Goal: Task Accomplishment & Management: Use online tool/utility

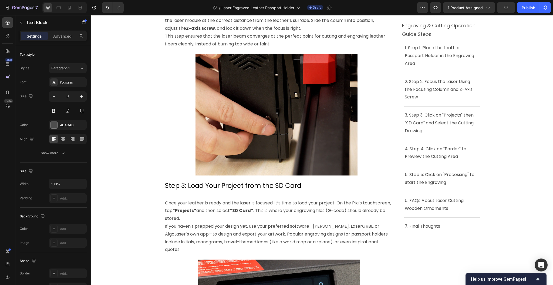
click at [521, 128] on div "Product Images Download Project Files Button Product ⁠⁠⁠⁠⁠⁠⁠ Laser Engraved Lea…" at bounding box center [322, 235] width 462 height 1400
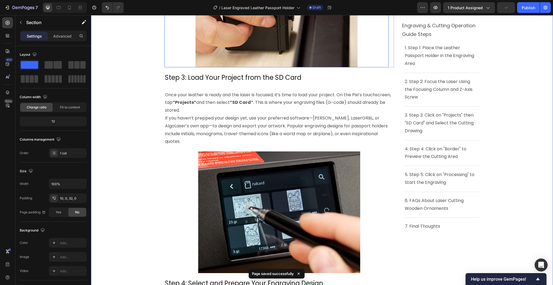
scroll to position [684, 0]
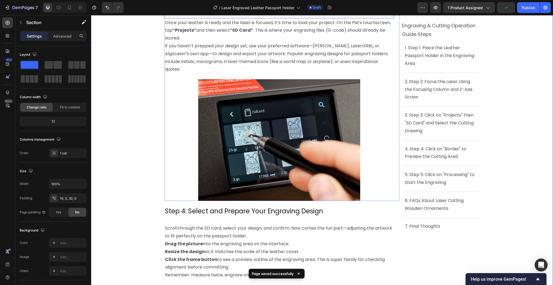
click at [311, 9] on p "Step 3: Load Your Project from the SD Card" at bounding box center [279, 5] width 228 height 8
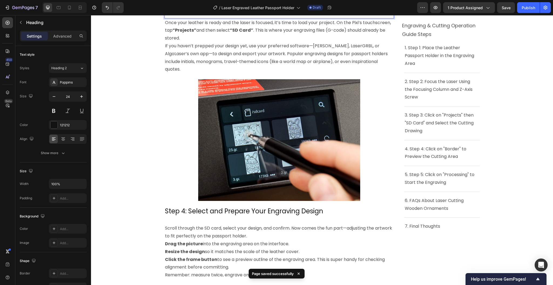
click at [311, 9] on p "Step 3: Load Your Project from the SD Card" at bounding box center [279, 5] width 228 height 8
copy p "Step 3: Load Your Project from the SD Card"
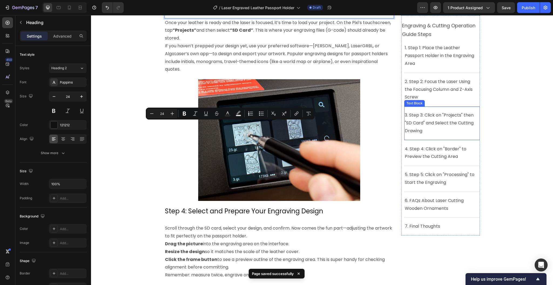
click at [428, 132] on p "3. Step 3: Click on "Projects" then "SD Card" and Select the Cutting Drawing" at bounding box center [442, 123] width 75 height 23
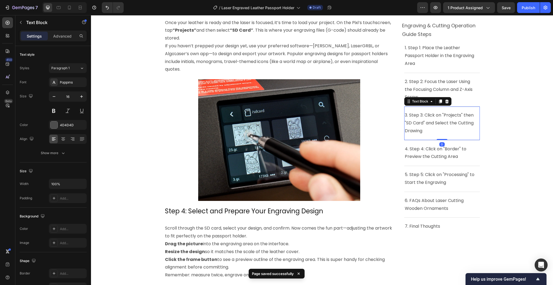
click at [428, 132] on p "3. Step 3: Click on "Projects" then "SD Card" and Select the Cutting Drawing" at bounding box center [442, 123] width 75 height 23
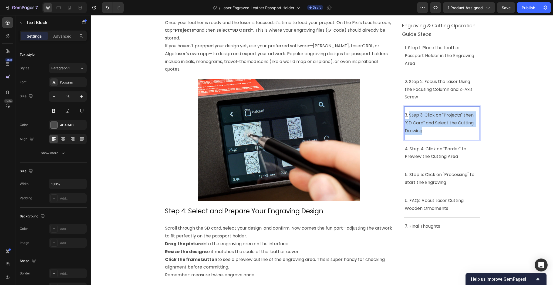
drag, startPoint x: 425, startPoint y: 133, endPoint x: 408, endPoint y: 116, distance: 24.6
click at [408, 116] on p "3. Step 3: Click on "Projects" then "SD Card" and Select the Cutting Drawing" at bounding box center [442, 123] width 75 height 23
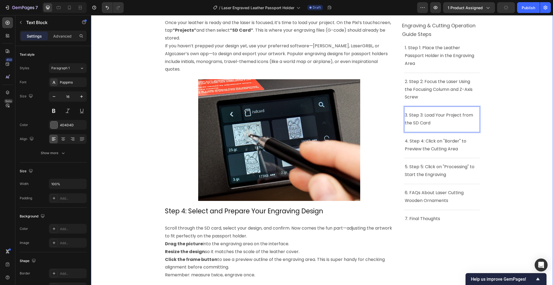
click at [138, 116] on div "Product Images Download Project Files Button Product ⁠⁠⁠⁠⁠⁠⁠ Laser Engraved Lea…" at bounding box center [322, 55] width 462 height 1400
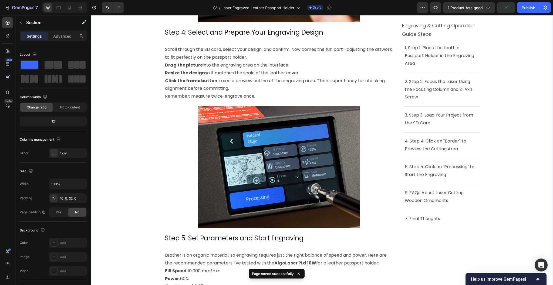
scroll to position [900, 0]
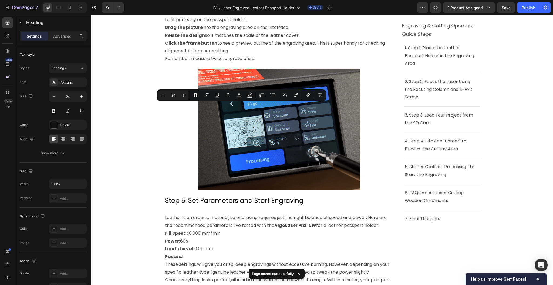
copy p "Step 4: Select and Prepare Your Engraving Design"
click at [460, 149] on p "4. Step 4: Click on "Border" to Preview the Cutting Area" at bounding box center [442, 145] width 75 height 16
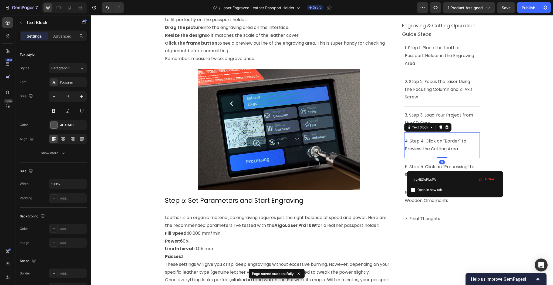
click at [459, 150] on p "4. Step 4: Click on "Border" to Preview the Cutting Area" at bounding box center [442, 145] width 75 height 16
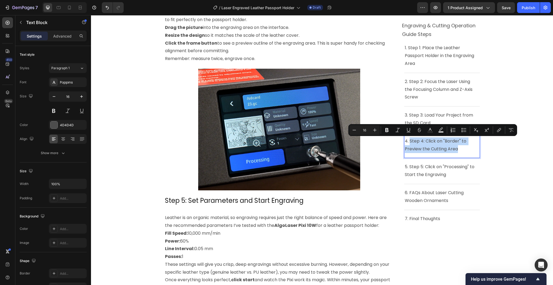
drag, startPoint x: 459, startPoint y: 149, endPoint x: 408, endPoint y: 142, distance: 51.5
click at [408, 142] on p "4. Step 4: Click on "Border" to Preview the Cutting Area" at bounding box center [442, 145] width 75 height 16
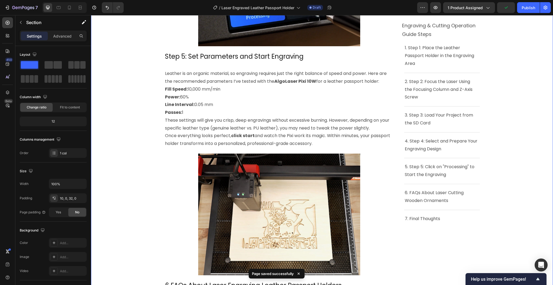
scroll to position [1080, 0]
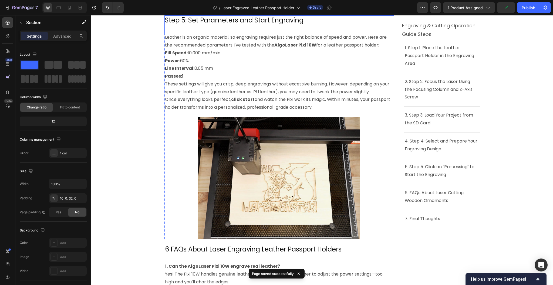
click at [227, 24] on p "Step 5: Set Parameters and Start Engraving" at bounding box center [279, 20] width 228 height 8
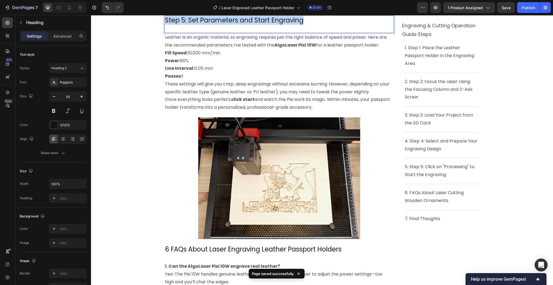
click at [227, 24] on p "Step 5: Set Parameters and Start Engraving" at bounding box center [279, 20] width 228 height 8
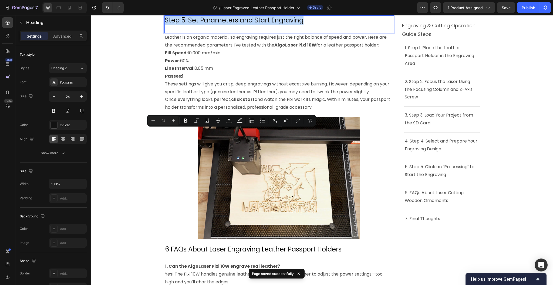
copy p "Step 5: Set Parameters and Start Engraving"
click at [454, 176] on p "5. Step 5: Click on "Processing" to Start the Engraving" at bounding box center [442, 171] width 75 height 16
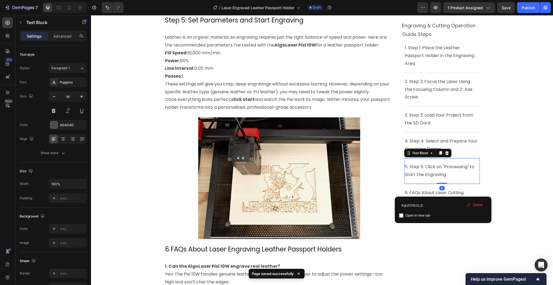
click at [454, 176] on p "5. Step 5: Click on "Processing" to Start the Engraving" at bounding box center [442, 171] width 75 height 16
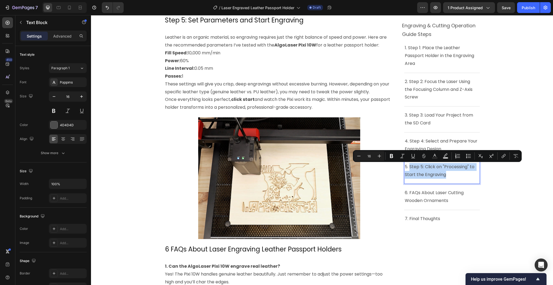
drag, startPoint x: 442, startPoint y: 172, endPoint x: 406, endPoint y: 166, distance: 35.6
click at [406, 166] on p "5. Step 5: Click on "Processing" to Start the Engraving" at bounding box center [442, 171] width 75 height 16
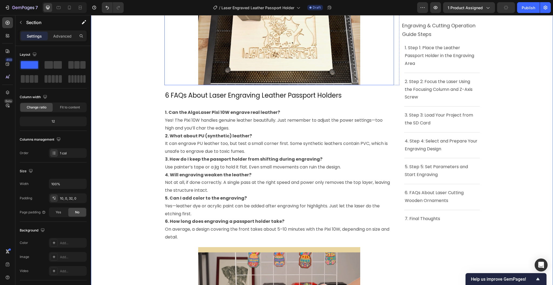
scroll to position [1260, 0]
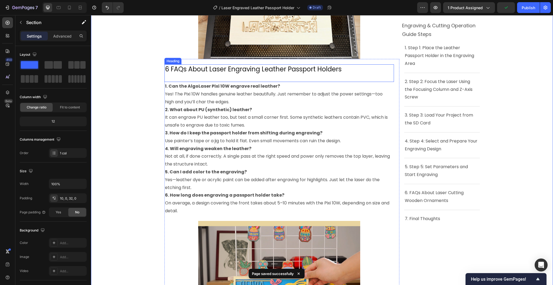
click at [347, 73] on p "6 FAQs About Laser Engraving Leather Passport Holders" at bounding box center [279, 69] width 228 height 8
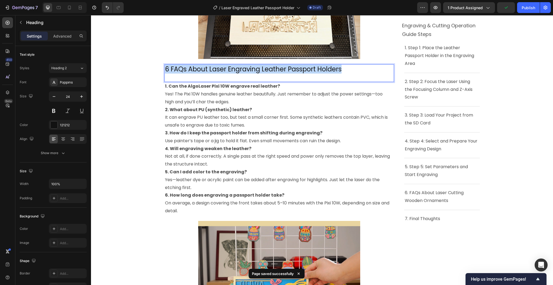
click at [347, 73] on p "6 FAQs About Laser Engraving Leather Passport Holders" at bounding box center [279, 69] width 228 height 8
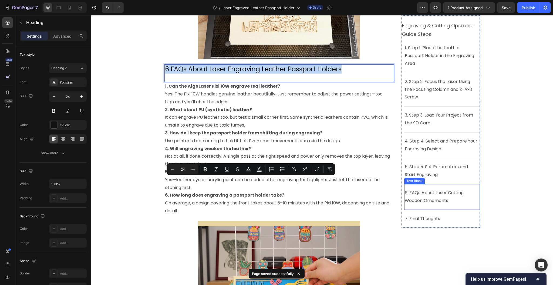
click at [456, 202] on p "6. FAQs About Laser Cutting Wooden Ornaments" at bounding box center [442, 197] width 75 height 16
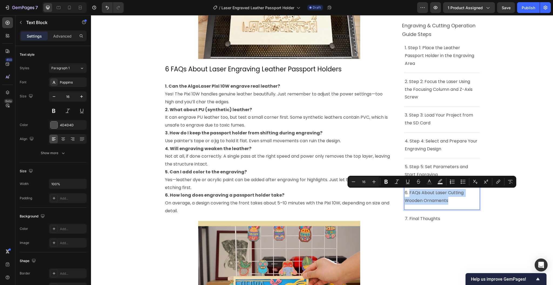
drag, startPoint x: 453, startPoint y: 200, endPoint x: 407, endPoint y: 193, distance: 46.0
click at [407, 193] on p "6. FAQs About Laser Cutting Wooden Ornaments" at bounding box center [442, 197] width 75 height 16
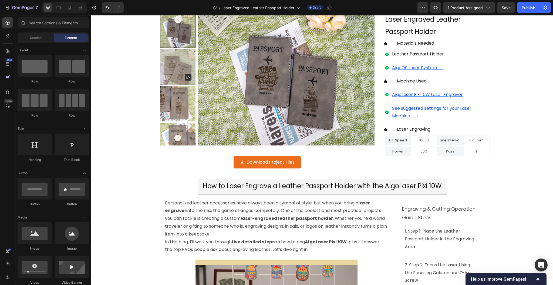
scroll to position [0, 0]
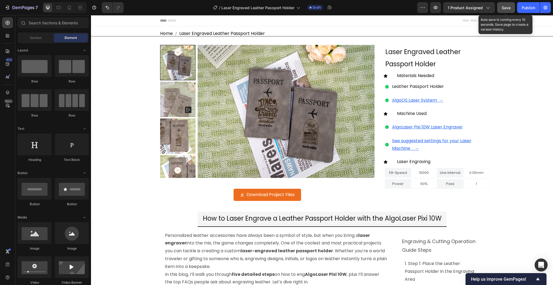
click at [506, 10] on div "Save" at bounding box center [506, 8] width 9 height 6
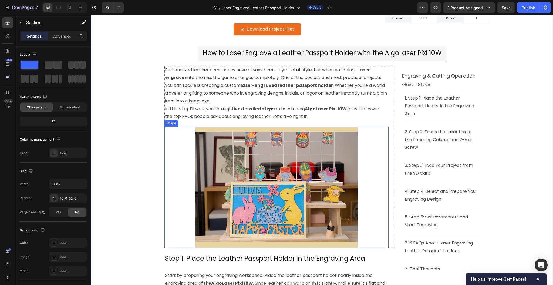
scroll to position [36, 0]
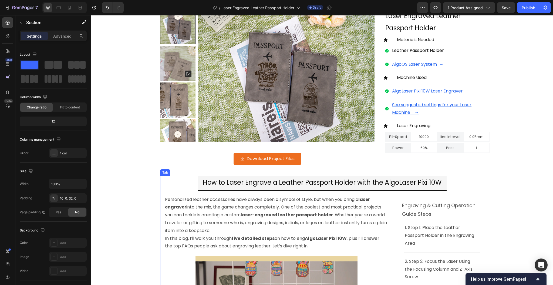
click at [344, 181] on span "How to Laser Engrave a Leather Passport Holder with the AlgoLaser Pixi 10W" at bounding box center [322, 182] width 239 height 9
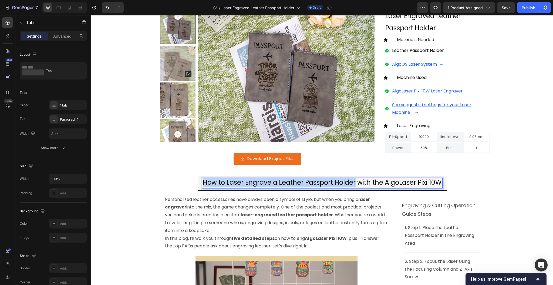
drag, startPoint x: 353, startPoint y: 182, endPoint x: 201, endPoint y: 182, distance: 152.1
click at [203, 182] on span "How to Laser Engrave a Leather Passport Holder with the AlgoLaser Pixi 10W" at bounding box center [322, 182] width 239 height 9
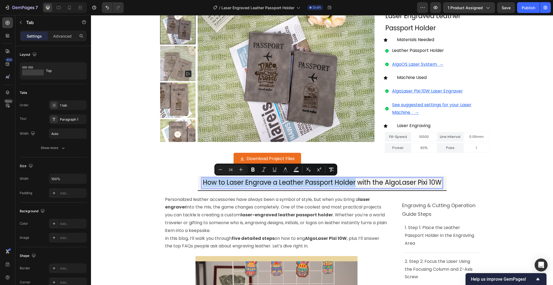
copy span "How to Laser Engrave a Leather Passport Holder"
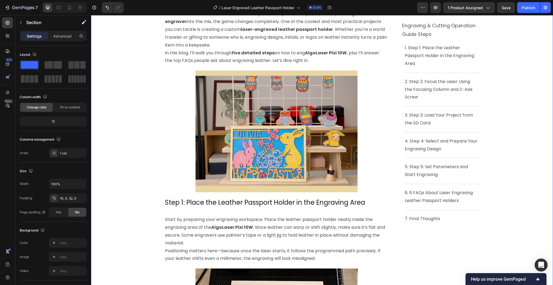
scroll to position [144, 0]
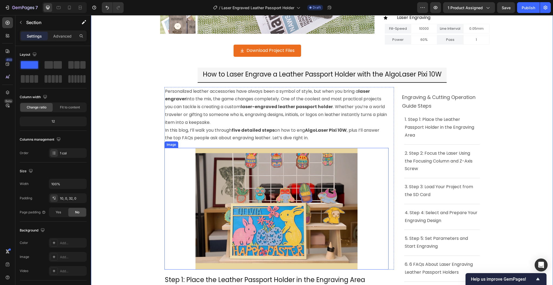
click at [274, 191] on img at bounding box center [277, 209] width 162 height 122
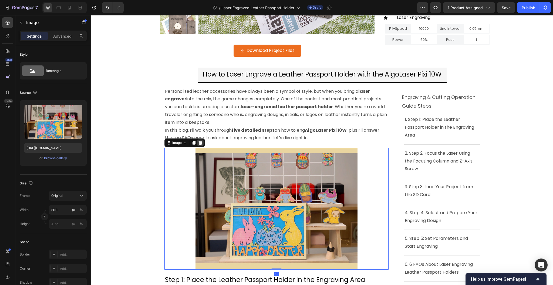
click at [198, 144] on icon at bounding box center [200, 142] width 4 height 4
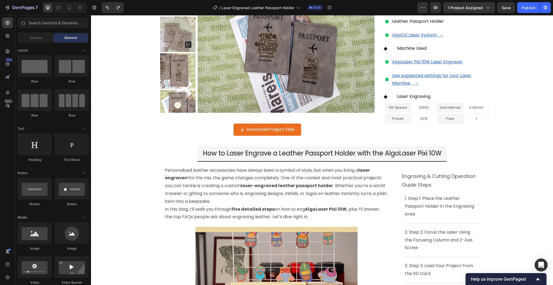
scroll to position [0, 0]
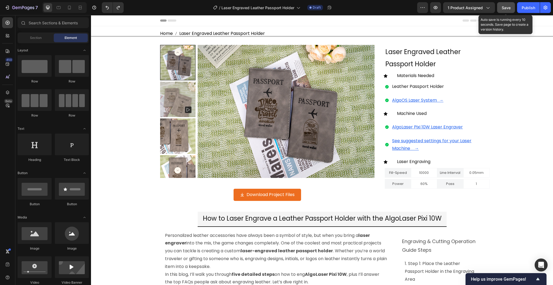
click at [508, 5] on span "Save" at bounding box center [506, 7] width 9 height 5
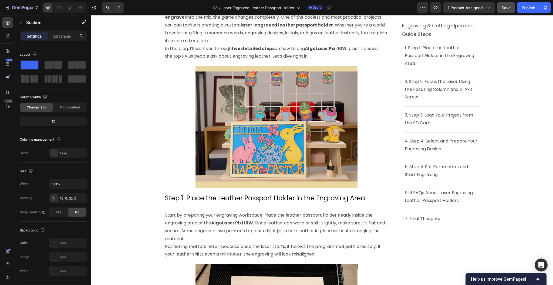
scroll to position [252, 0]
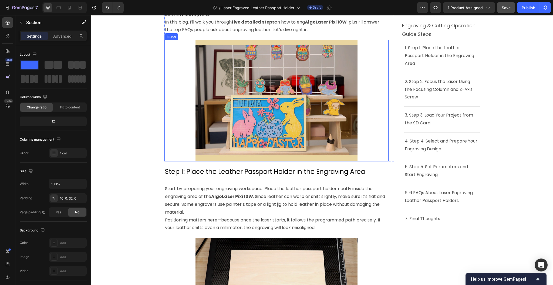
click at [227, 92] on img at bounding box center [277, 101] width 162 height 122
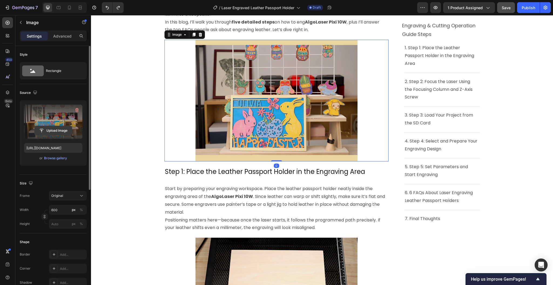
click at [54, 131] on input "file" at bounding box center [53, 130] width 37 height 9
type input "[URL][DOMAIN_NAME]"
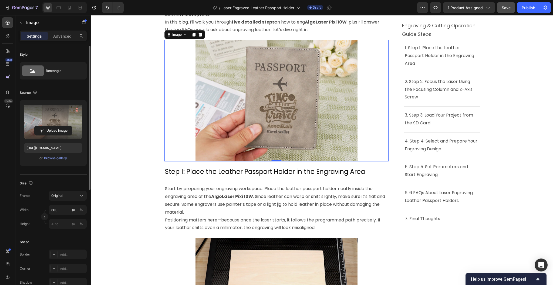
scroll to position [144, 0]
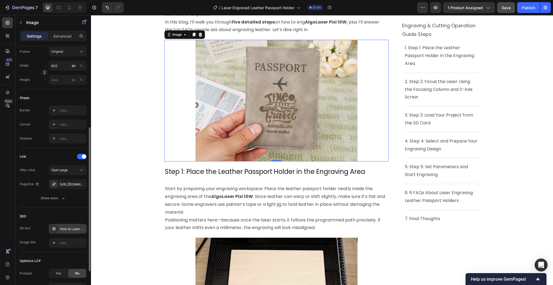
click at [71, 231] on div "How to Laser Cut [DATE] Wooden Ornaments 000" at bounding box center [72, 228] width 25 height 5
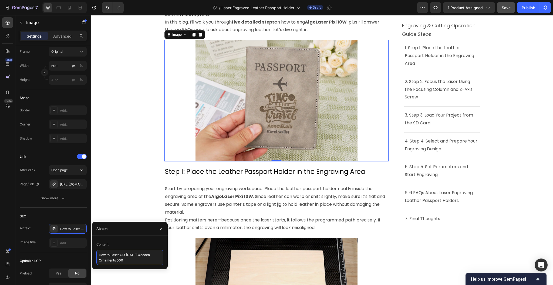
click at [126, 258] on textarea "How to Laser Cut [DATE] Wooden Ornaments 000" at bounding box center [129, 257] width 67 height 15
paste textarea "Engrave a Leather Passport Holder"
type textarea "How to Laser Engrave a Leather Passport Holder 000"
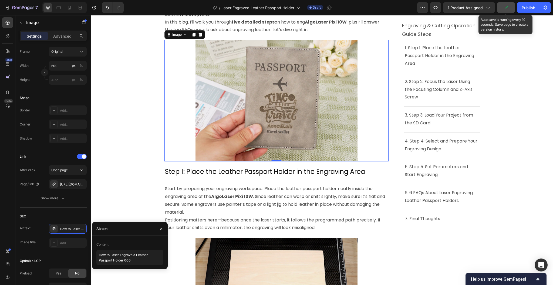
click at [508, 7] on icon "button" at bounding box center [505, 7] width 5 height 5
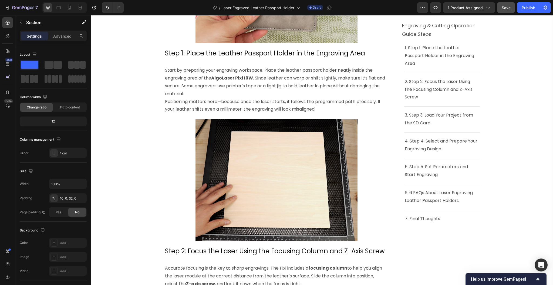
scroll to position [360, 0]
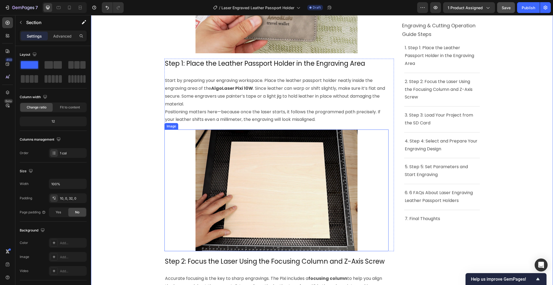
click at [312, 200] on img at bounding box center [277, 190] width 162 height 122
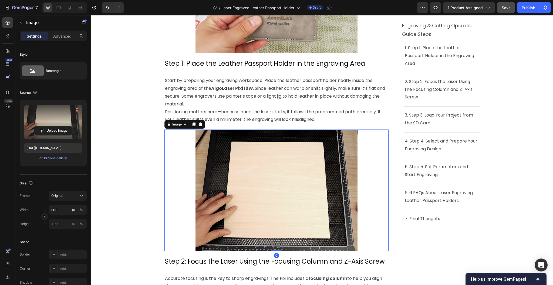
click at [58, 119] on label at bounding box center [53, 122] width 58 height 34
click at [58, 126] on input "file" at bounding box center [53, 130] width 37 height 9
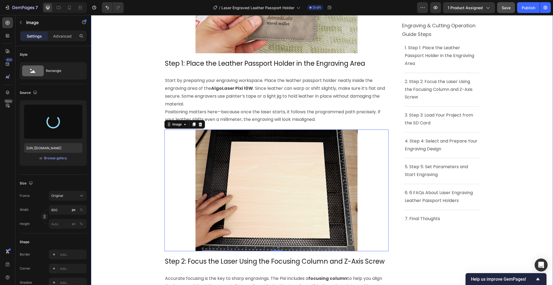
type input "[URL][DOMAIN_NAME]"
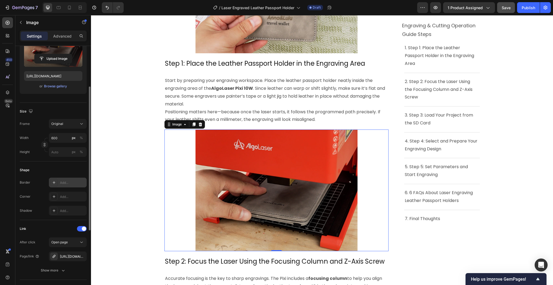
scroll to position [144, 0]
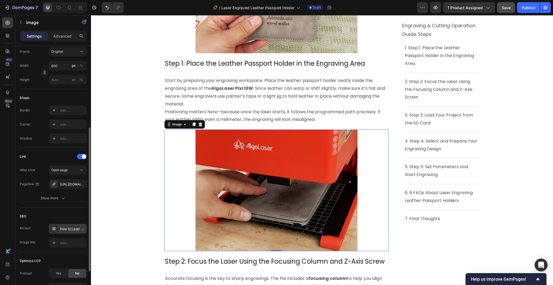
click at [67, 228] on div "How to Laser Cut [DATE] Wooden Ornaments 001" at bounding box center [72, 228] width 25 height 5
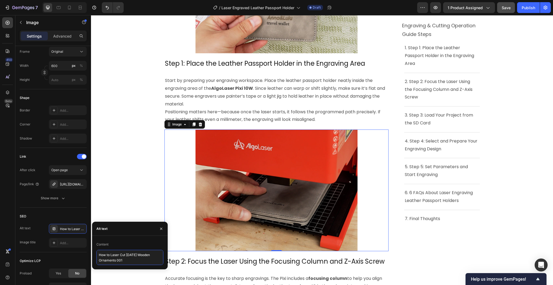
click at [130, 262] on textarea "How to Laser Cut [DATE] Wooden Ornaments 001" at bounding box center [129, 257] width 67 height 15
paste textarea "Engrave a Leather Passport Holder 000"
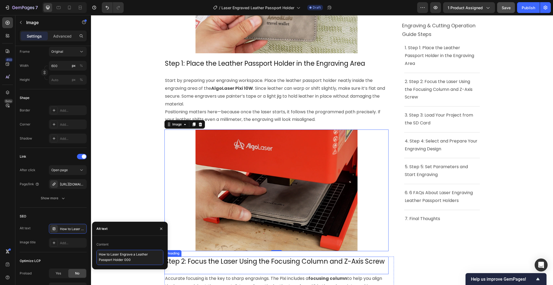
scroll to position [0, 0]
type textarea "How to Laser Engrave a Leather Passport Holder 001"
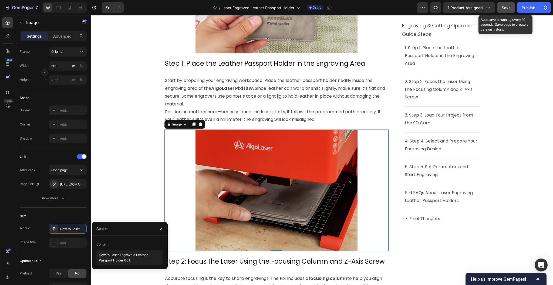
click at [506, 6] on span "Save" at bounding box center [506, 7] width 9 height 5
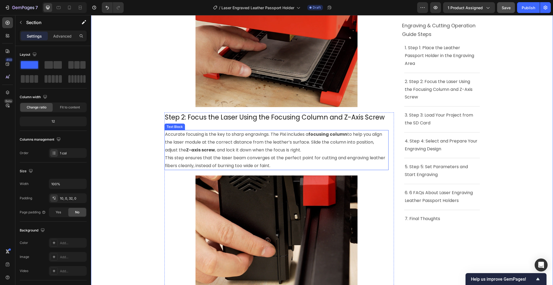
scroll to position [540, 0]
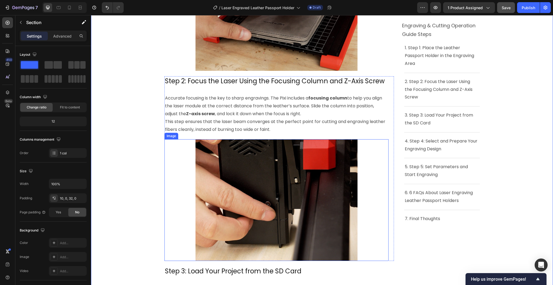
click at [269, 198] on img at bounding box center [277, 200] width 162 height 122
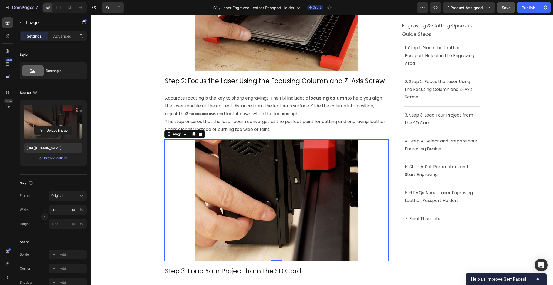
click at [57, 117] on label at bounding box center [53, 122] width 58 height 34
click at [57, 126] on input "file" at bounding box center [53, 130] width 37 height 9
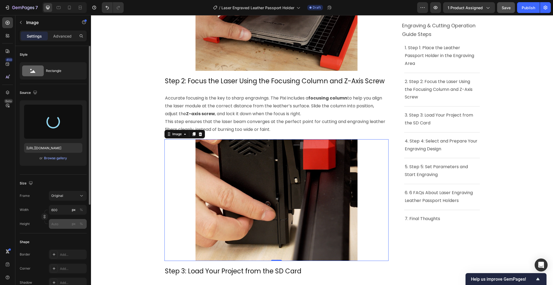
type input "[URL][DOMAIN_NAME]"
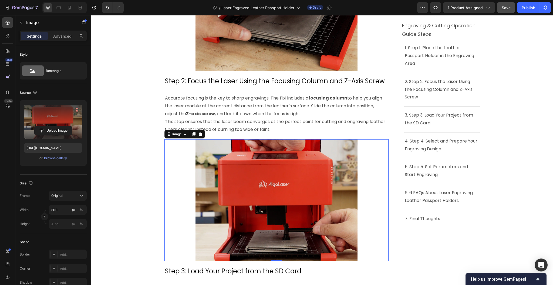
scroll to position [108, 0]
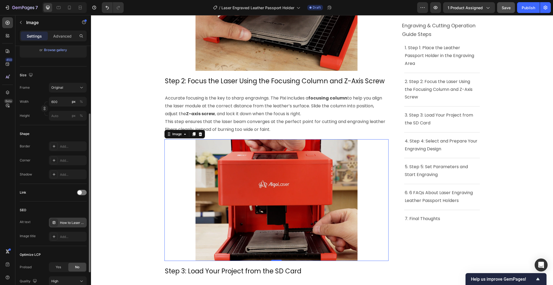
click at [66, 224] on div "How to Laser Cut [DATE] Wooden Ornaments 002" at bounding box center [72, 222] width 25 height 5
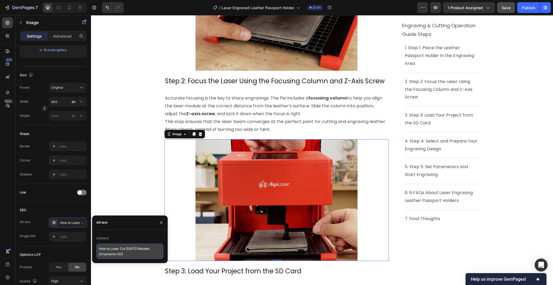
click at [129, 254] on textarea "How to Laser Cut [DATE] Wooden Ornaments 002" at bounding box center [129, 250] width 67 height 15
drag, startPoint x: 125, startPoint y: 255, endPoint x: 82, endPoint y: 241, distance: 45.8
click at [82, 241] on div "450 Beta Sections(18) Elements(84) Section Element Hero Section Product Detail …" at bounding box center [45, 150] width 91 height 270
paste textarea "Engrave a Leather Passport Holder 000"
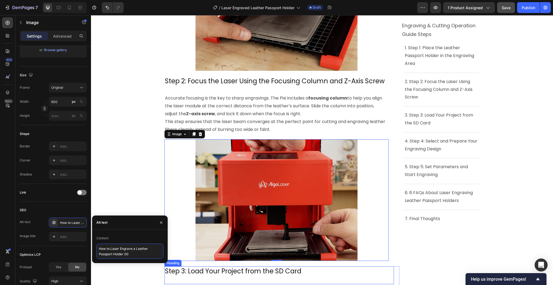
type textarea "How to Laser Engrave a Leather Passport Holder 002"
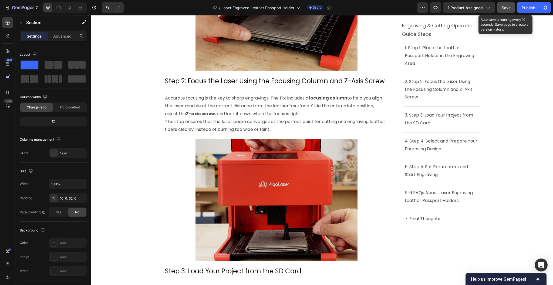
click at [506, 7] on span "Save" at bounding box center [506, 7] width 9 height 5
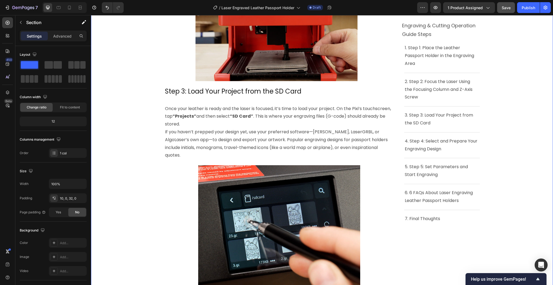
scroll to position [720, 0]
click at [267, 195] on img at bounding box center [279, 226] width 162 height 122
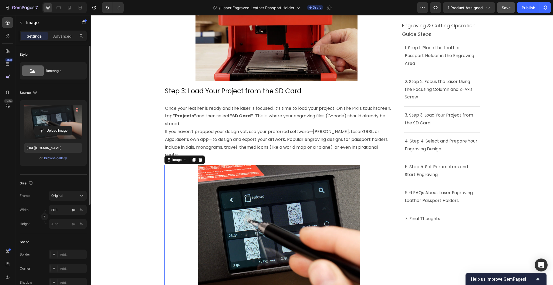
click at [55, 115] on label at bounding box center [53, 122] width 58 height 34
click at [55, 126] on input "file" at bounding box center [53, 130] width 37 height 9
type input "[URL][DOMAIN_NAME]"
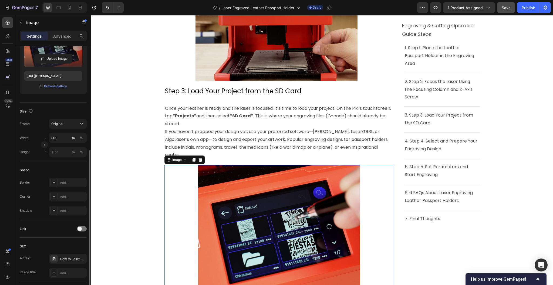
scroll to position [144, 0]
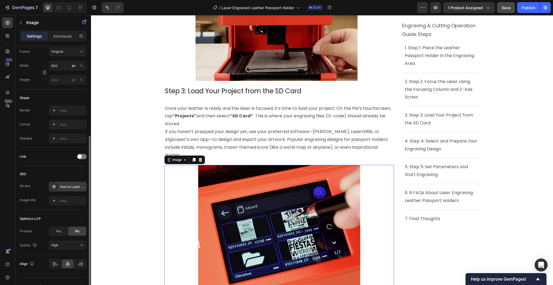
click at [64, 186] on div "How to Laser Cut [DATE] Wooden Ornaments 003" at bounding box center [72, 186] width 25 height 5
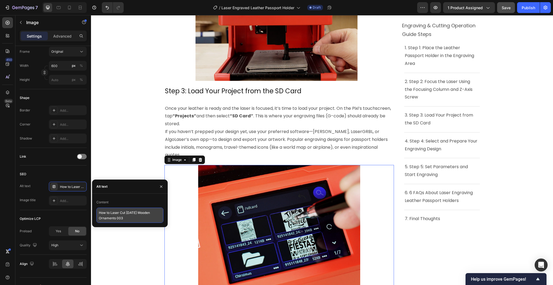
click at [127, 218] on textarea "How to Laser Cut [DATE] Wooden Ornaments 003" at bounding box center [129, 214] width 67 height 15
paste textarea "Engrave a Leather Passport Holder 000"
type textarea "How to Laser Engrave a Leather Passport Holder 003"
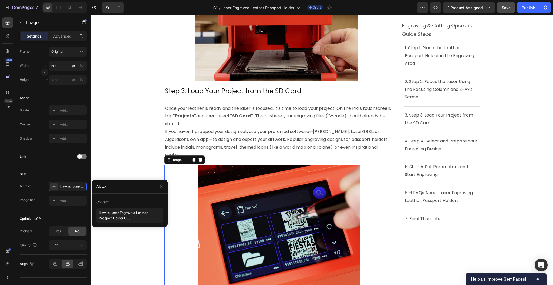
click at [147, 257] on div "Product Images Download Project Files Button Product ⁠⁠⁠⁠⁠⁠⁠ Laser Engraved Lea…" at bounding box center [322, 201] width 462 height 1765
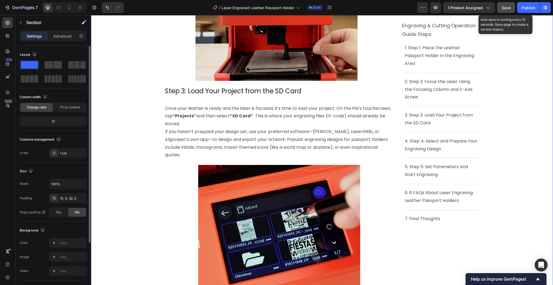
click at [506, 8] on span "Save" at bounding box center [506, 7] width 9 height 5
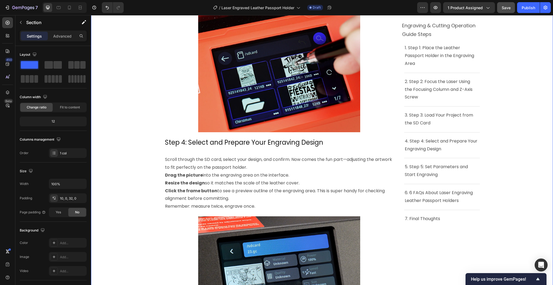
scroll to position [936, 0]
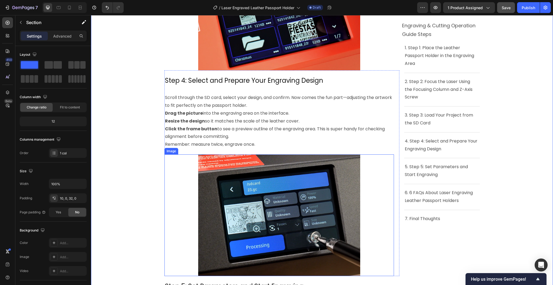
click at [223, 202] on img at bounding box center [279, 215] width 162 height 122
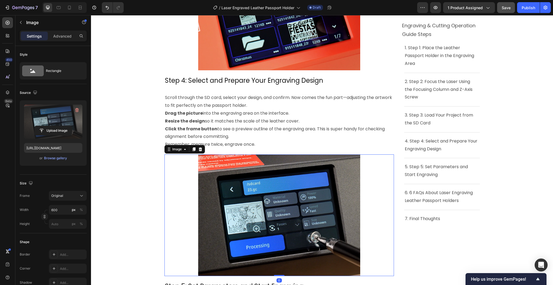
click at [55, 116] on label at bounding box center [53, 122] width 58 height 34
click at [55, 126] on input "file" at bounding box center [53, 130] width 37 height 9
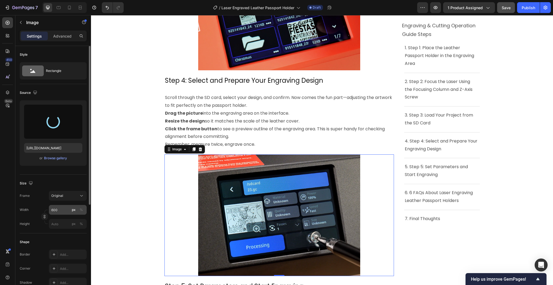
type input "[URL][DOMAIN_NAME]"
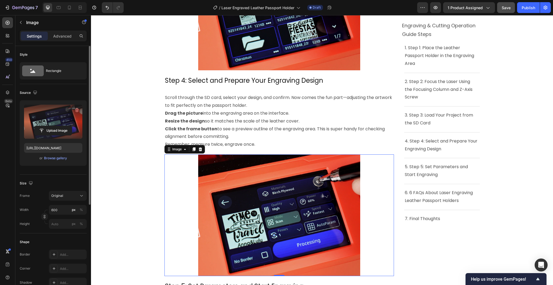
scroll to position [108, 0]
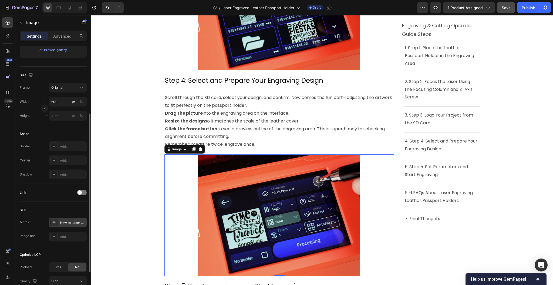
click at [65, 224] on div "How to Laser Cut [DATE] Wooden Ornaments 004" at bounding box center [72, 222] width 25 height 5
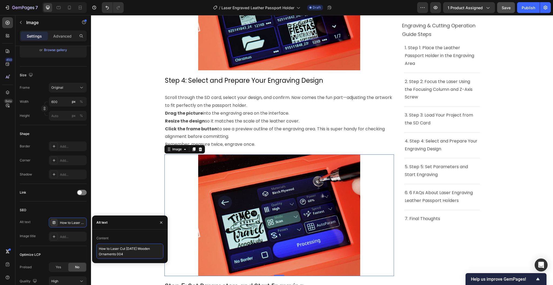
click at [127, 254] on textarea "How to Laser Cut [DATE] Wooden Ornaments 004" at bounding box center [129, 250] width 67 height 15
drag, startPoint x: 128, startPoint y: 255, endPoint x: 72, endPoint y: 245, distance: 57.5
click at [72, 245] on div "450 Beta Sections(18) Elements(84) Section Element Hero Section Product Detail …" at bounding box center [45, 150] width 91 height 270
paste textarea "Engrave a Leather Passport Holder 000"
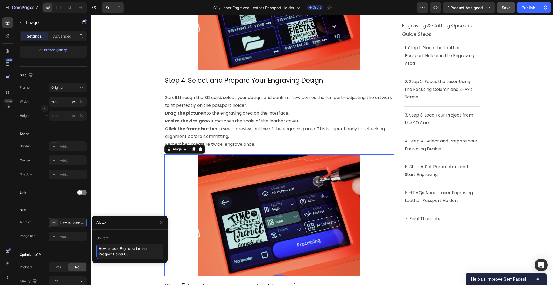
type textarea "How to Laser Engrave a Leather Passport Holder 004"
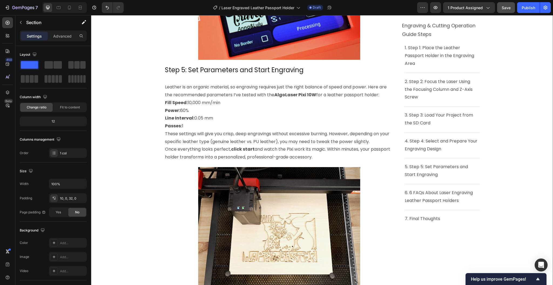
scroll to position [1188, 0]
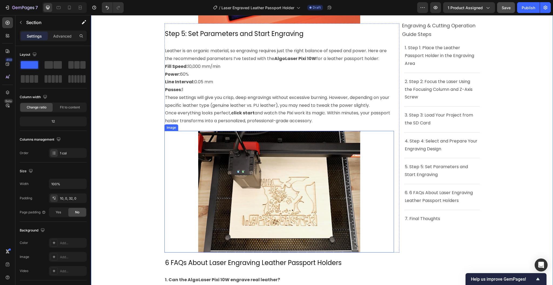
click at [283, 193] on img at bounding box center [279, 192] width 162 height 122
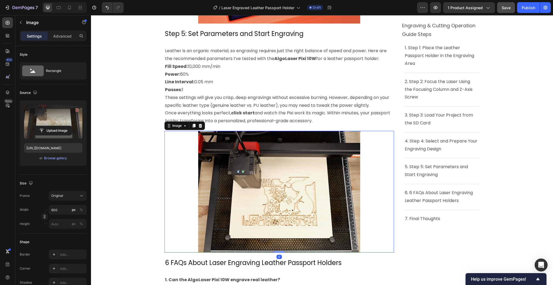
click at [52, 116] on label at bounding box center [53, 122] width 58 height 34
click at [52, 126] on input "file" at bounding box center [53, 130] width 37 height 9
type input "[URL][DOMAIN_NAME]"
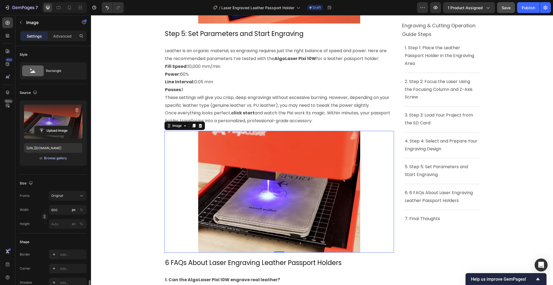
scroll to position [153, 0]
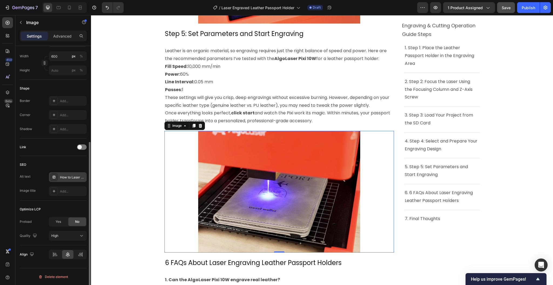
click at [63, 177] on div "How to Laser Cut [DATE] Wooden Ornaments 005" at bounding box center [72, 177] width 25 height 5
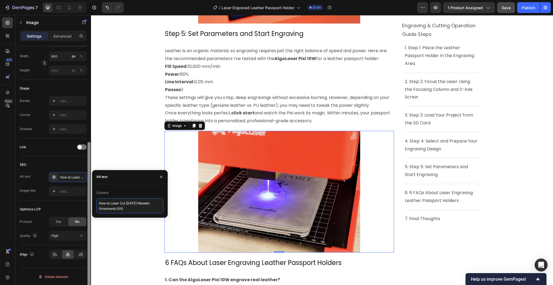
drag, startPoint x: 126, startPoint y: 207, endPoint x: 87, endPoint y: 201, distance: 40.0
click at [87, 201] on div "450 Beta Sections(18) Elements(84) Section Element Hero Section Product Detail …" at bounding box center [45, 150] width 91 height 270
paste textarea "Engrave a Leather Passport Holder 000"
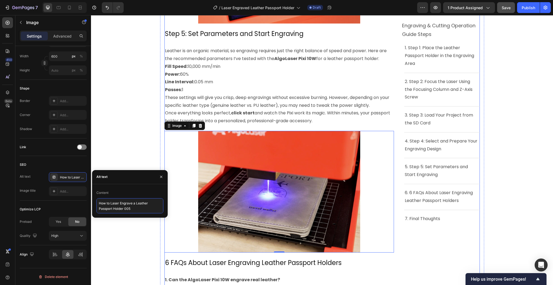
type textarea "How to Laser Engrave a Leather Passport Holder 005"
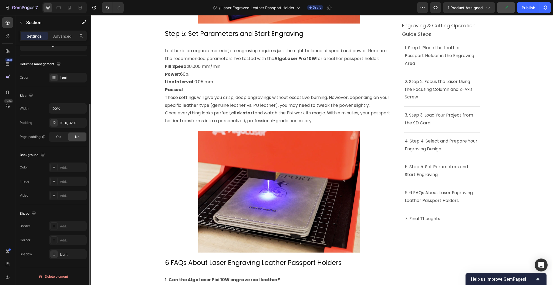
scroll to position [0, 0]
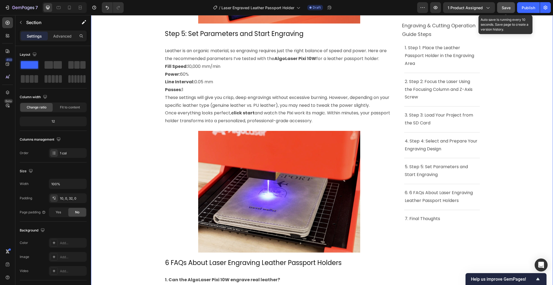
click at [508, 3] on button "Save" at bounding box center [506, 7] width 18 height 11
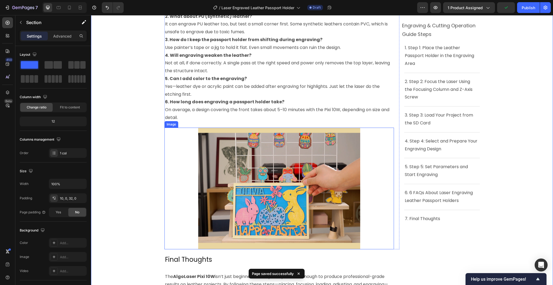
scroll to position [1476, 0]
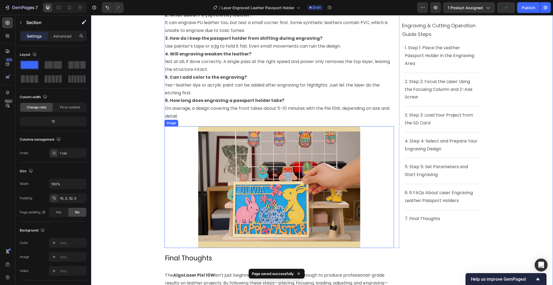
click at [313, 175] on img at bounding box center [279, 187] width 162 height 122
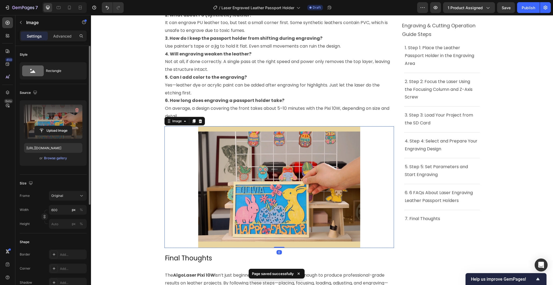
click at [51, 115] on label at bounding box center [53, 122] width 58 height 34
click at [51, 126] on input "file" at bounding box center [53, 130] width 37 height 9
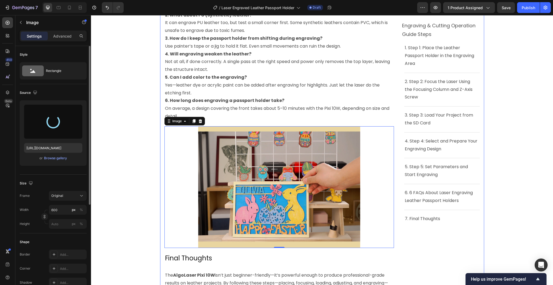
type input "[URL][DOMAIN_NAME]"
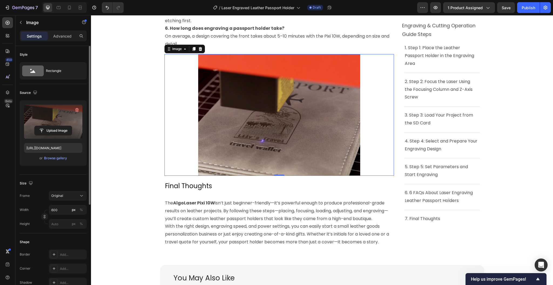
scroll to position [144, 0]
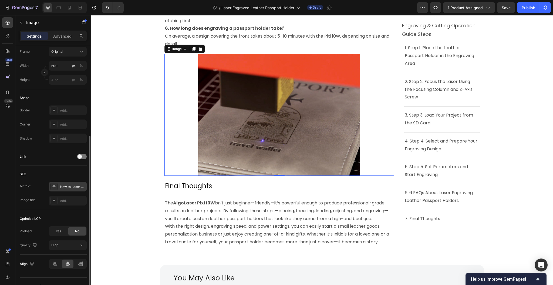
click at [74, 186] on div "How to Laser Cut [DATE] Wooden Ornaments 008" at bounding box center [72, 186] width 25 height 5
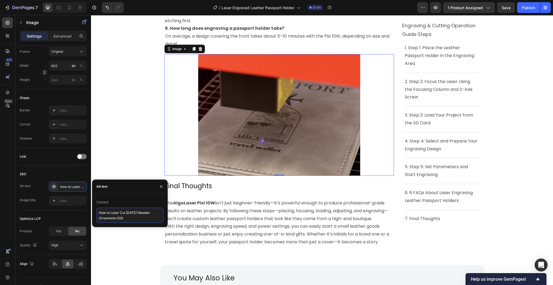
drag, startPoint x: 130, startPoint y: 220, endPoint x: 127, endPoint y: 219, distance: 2.9
click at [130, 220] on textarea "How to Laser Cut [DATE] Wooden Ornaments 008" at bounding box center [129, 214] width 67 height 15
drag, startPoint x: 128, startPoint y: 218, endPoint x: 68, endPoint y: 210, distance: 60.5
click at [68, 210] on div "450 Beta Sections(18) Elements(84) Section Element Hero Section Product Detail …" at bounding box center [45, 150] width 91 height 270
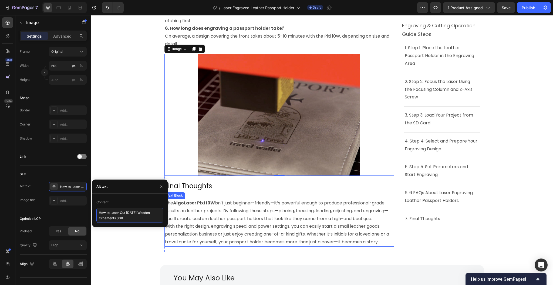
paste textarea "Engrave a Leather Passport Holder 000"
type textarea "How to Laser Engrave a Leather Passport Holder 006"
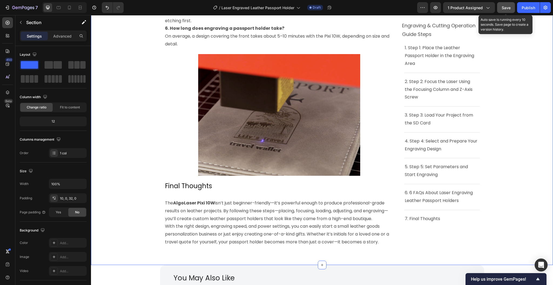
click at [501, 9] on button "Save" at bounding box center [506, 7] width 18 height 11
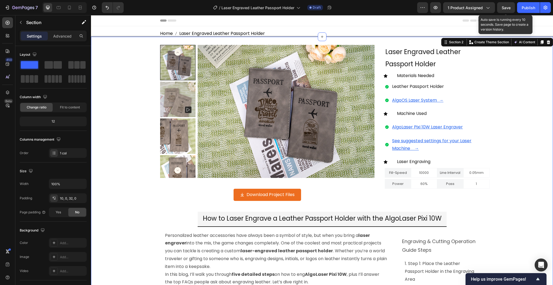
click at [509, 5] on span "Save" at bounding box center [506, 7] width 9 height 5
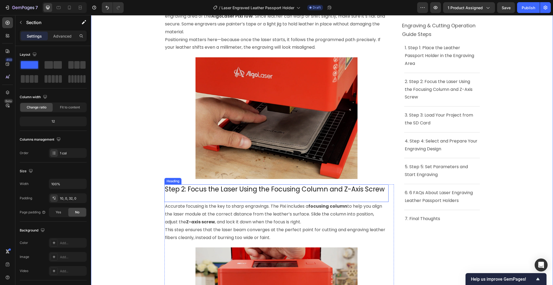
scroll to position [468, 0]
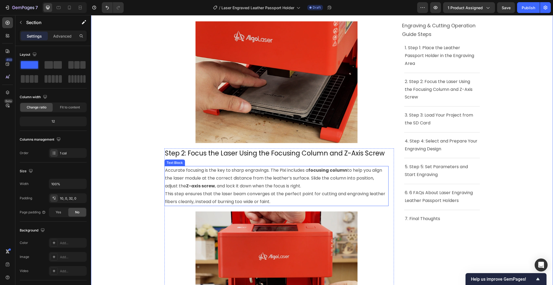
click at [345, 196] on p "This step ensures that the laser beam converges at the perfect point for cuttin…" at bounding box center [276, 198] width 223 height 16
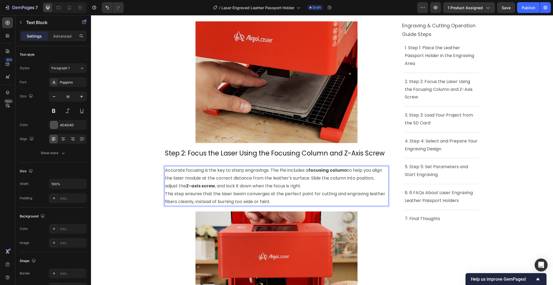
click at [319, 193] on p "This step ensures that the laser beam converges at the perfect point for cuttin…" at bounding box center [276, 198] width 223 height 16
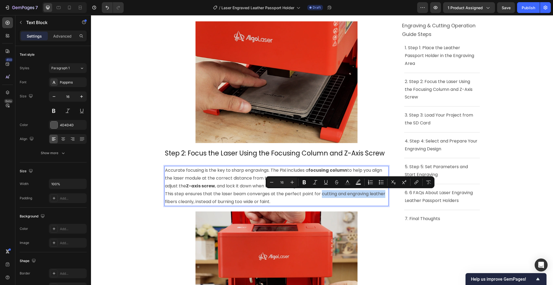
drag, startPoint x: 318, startPoint y: 193, endPoint x: 382, endPoint y: 194, distance: 64.0
click at [382, 194] on p "This step ensures that the laser beam converges at the perfect point for cuttin…" at bounding box center [276, 198] width 223 height 16
click at [327, 180] on icon "Editor contextual toolbar" at bounding box center [325, 181] width 5 height 5
drag, startPoint x: 418, startPoint y: 182, endPoint x: 411, endPoint y: 187, distance: 8.7
click at [418, 182] on icon "Editor contextual toolbar" at bounding box center [416, 181] width 5 height 5
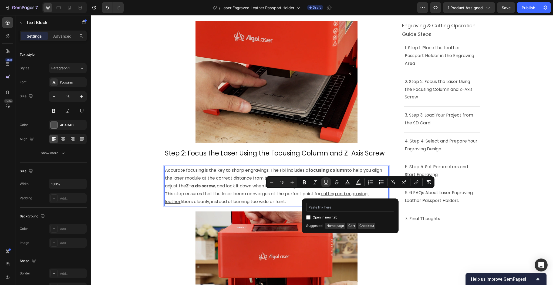
click at [340, 206] on input "Editor contextual toolbar" at bounding box center [350, 207] width 88 height 9
type input "[URL][DOMAIN_NAME]"
click at [307, 216] on input "Editor contextual toolbar" at bounding box center [308, 217] width 4 height 4
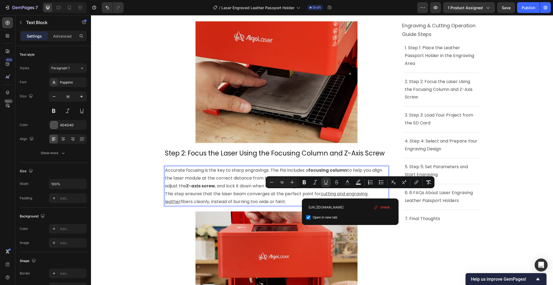
checkbox input "true"
click at [505, 8] on icon "button" at bounding box center [506, 7] width 5 height 5
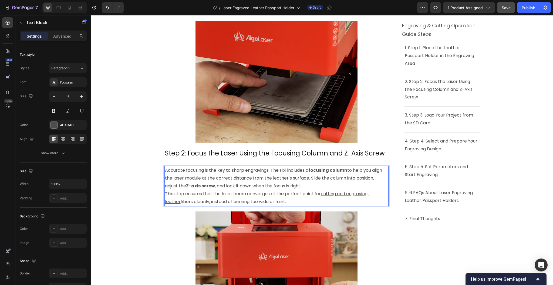
click at [318, 189] on p "Accurate focusing is the key to sharp engravings. The Pixi includes a focusing …" at bounding box center [276, 177] width 223 height 23
click at [318, 192] on u "cutting and engraving leather" at bounding box center [267, 197] width 204 height 14
drag, startPoint x: 334, startPoint y: 193, endPoint x: 382, endPoint y: 193, distance: 48.4
click at [369, 193] on u "cutting and engraving leather" at bounding box center [267, 197] width 204 height 14
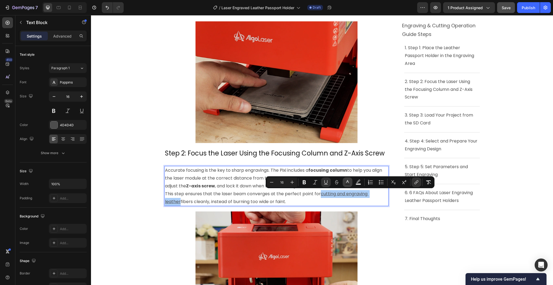
click at [345, 181] on icon "Editor contextual toolbar" at bounding box center [347, 181] width 5 height 5
type input "4D4D4D"
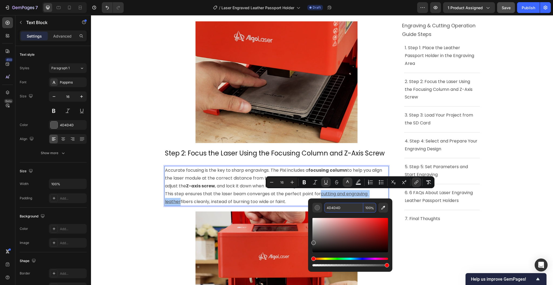
click at [342, 206] on input "4D4D4D" at bounding box center [343, 208] width 39 height 10
paste input "#2061ee"
type input "2061EE"
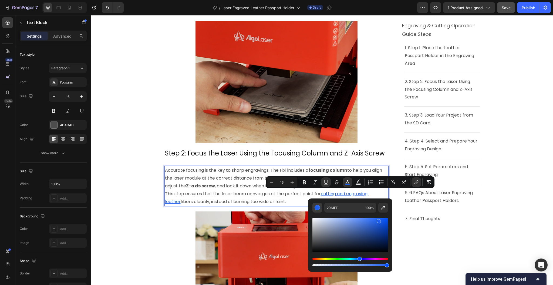
click at [315, 207] on div "Editor contextual toolbar" at bounding box center [317, 207] width 5 height 5
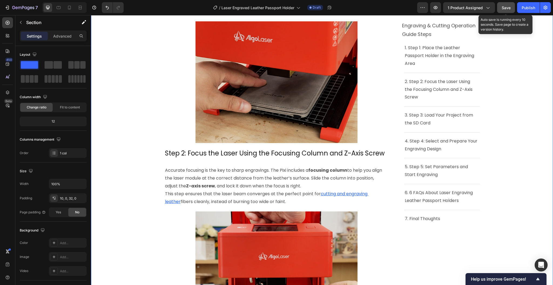
click at [506, 5] on span "Save" at bounding box center [506, 7] width 9 height 5
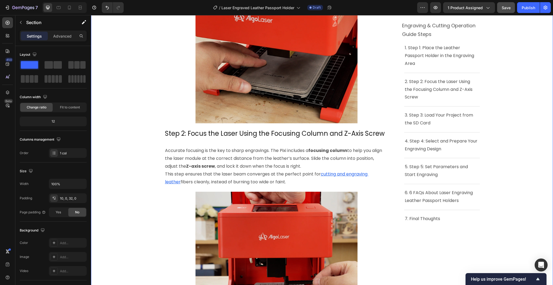
scroll to position [504, 0]
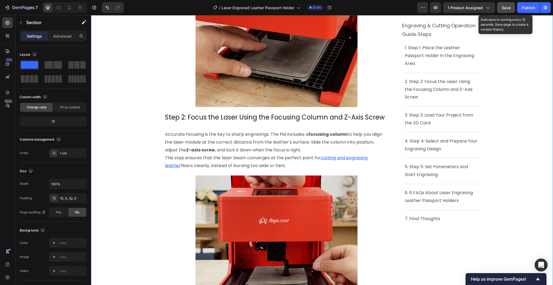
click at [511, 10] on button "Save" at bounding box center [506, 7] width 18 height 11
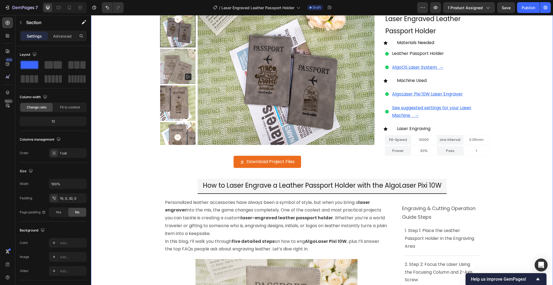
scroll to position [0, 0]
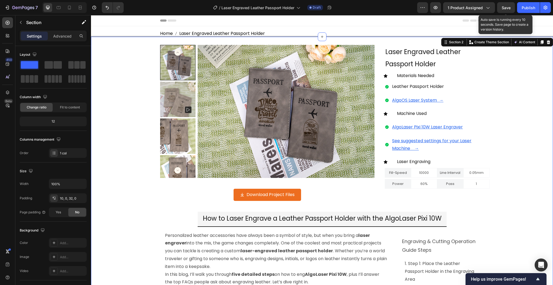
click at [503, 8] on span "Save" at bounding box center [506, 7] width 9 height 5
click at [506, 5] on span "Save" at bounding box center [506, 7] width 9 height 5
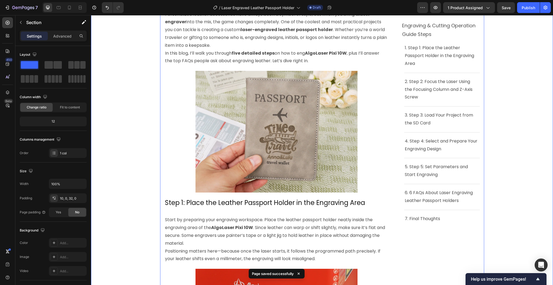
scroll to position [180, 0]
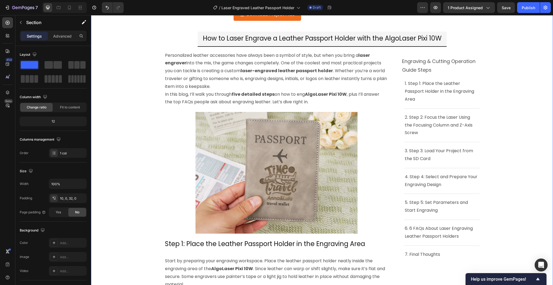
click at [508, 8] on span "Save" at bounding box center [506, 7] width 9 height 5
click at [527, 12] on button "Publish" at bounding box center [528, 7] width 23 height 11
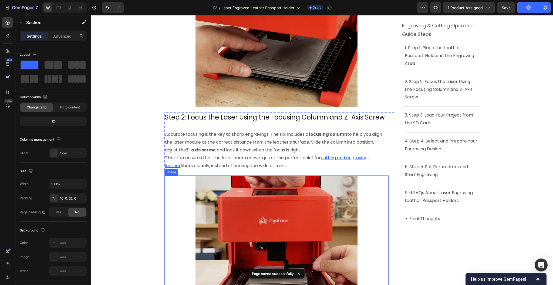
scroll to position [288, 0]
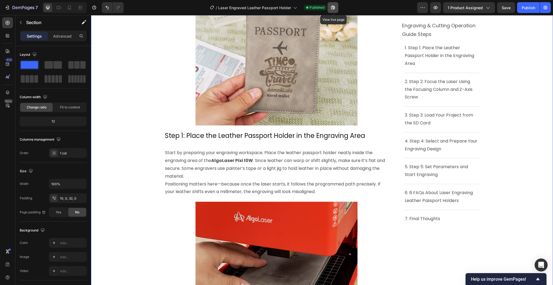
click at [335, 7] on icon "button" at bounding box center [333, 8] width 4 height 4
click at [331, 5] on icon "button" at bounding box center [332, 7] width 5 height 5
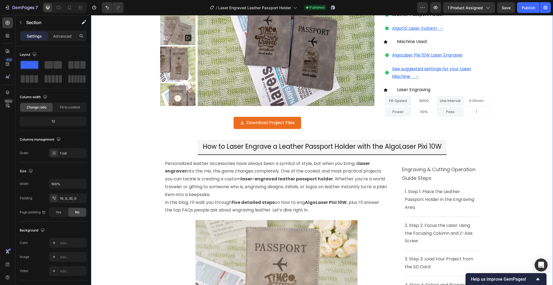
scroll to position [144, 0]
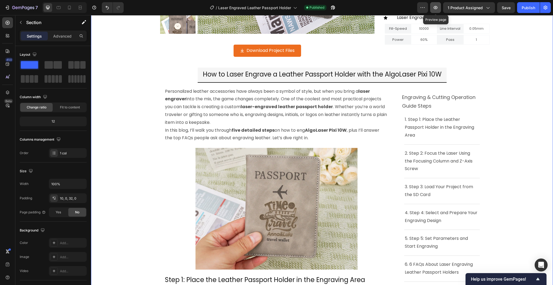
click at [435, 8] on icon "button" at bounding box center [435, 7] width 5 height 5
click at [334, 4] on button "button" at bounding box center [333, 7] width 11 height 11
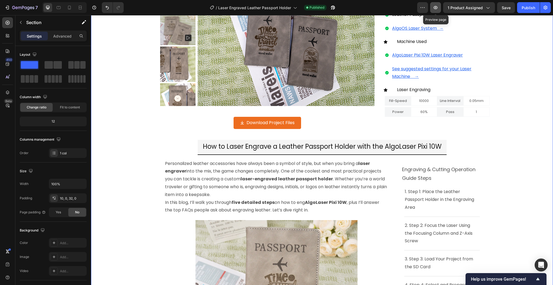
click at [435, 8] on icon "button" at bounding box center [435, 7] width 5 height 5
click at [282, 187] on p "Personalized leather accessories have always been a symbol of style, but when y…" at bounding box center [276, 179] width 223 height 39
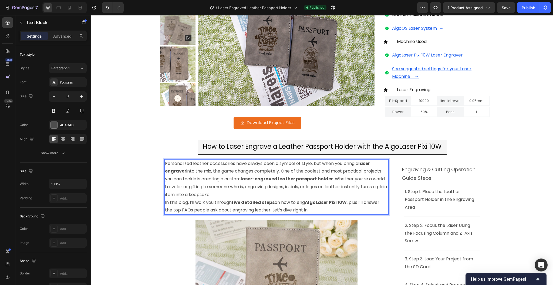
click at [272, 202] on p "In this blog, I’ll walk you through five detailed steps on how to eng AlgoLaser…" at bounding box center [276, 207] width 223 height 16
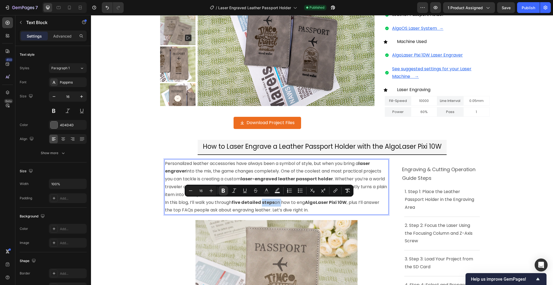
click at [272, 202] on p "In this blog, I’ll walk you through five detailed steps on how to eng AlgoLaser…" at bounding box center [276, 207] width 223 height 16
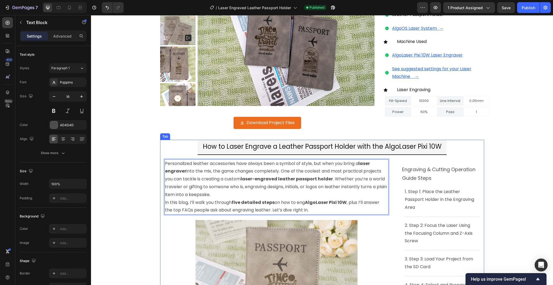
click at [240, 150] on span "How to Laser Engrave a Leather Passport Holder with the AlgoLaser Pixi 10W" at bounding box center [322, 146] width 239 height 9
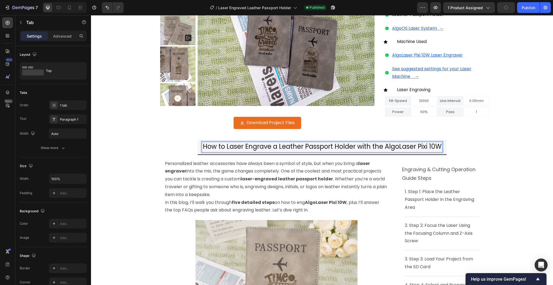
click at [241, 148] on span "How to Laser Engrave a Leather Passport Holder with the AlgoLaser Pixi 10W" at bounding box center [322, 146] width 239 height 9
click at [224, 146] on span "How to Laser Engrave a Leather Passport Holder with the AlgoLaser Pixi 10W" at bounding box center [322, 146] width 239 height 9
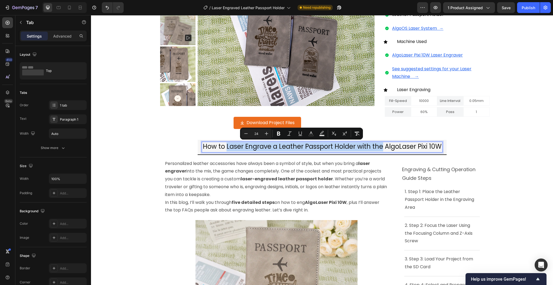
drag, startPoint x: 223, startPoint y: 145, endPoint x: 379, endPoint y: 147, distance: 156.1
click at [379, 147] on span "How to Laser Engrave a Leather Passport Holder with the AlgoLaser Pixi 10W" at bounding box center [322, 146] width 239 height 9
copy span "Laser Engrave a Leather Passport Holder with the"
click at [296, 201] on p "In this blog, I’ll walk you through five detailed steps on how to eng AlgoLaser…" at bounding box center [276, 207] width 223 height 16
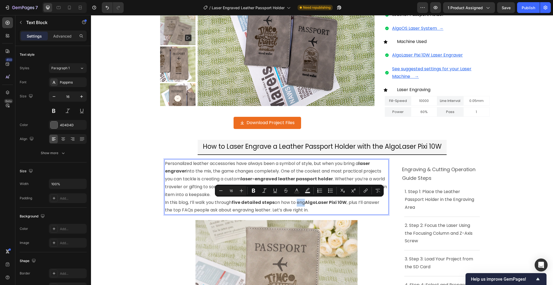
drag, startPoint x: 303, startPoint y: 203, endPoint x: 296, endPoint y: 203, distance: 7.3
click at [296, 203] on p "In this blog, I’ll walk you through five detailed steps on how to eng AlgoLaser…" at bounding box center [276, 207] width 223 height 16
type input "24"
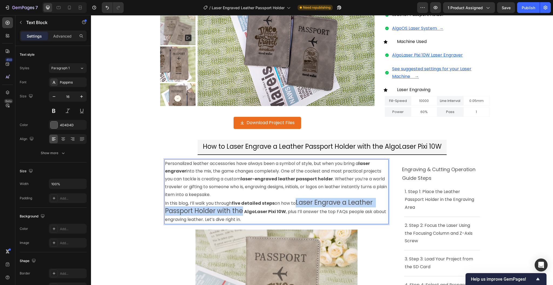
click at [296, 201] on span "Laser Engrave a Leather Passport Holder with the" at bounding box center [269, 207] width 209 height 18
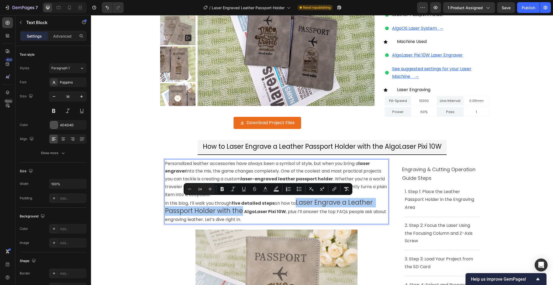
click at [204, 187] on input "24" at bounding box center [199, 189] width 11 height 6
type input "16"
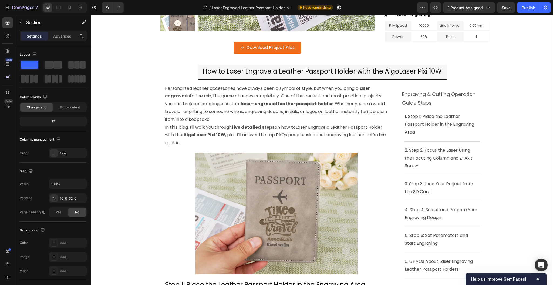
scroll to position [144, 0]
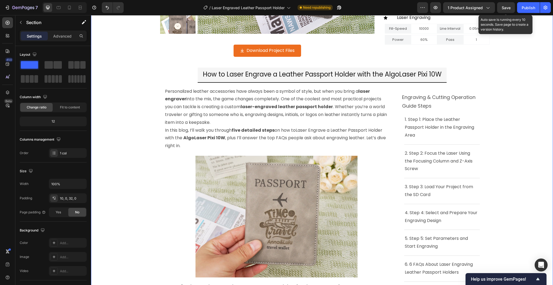
click at [504, 6] on span "Save" at bounding box center [506, 7] width 9 height 5
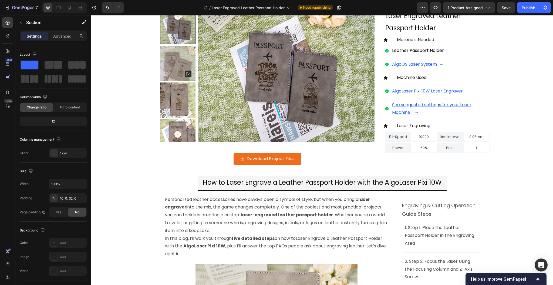
scroll to position [0, 0]
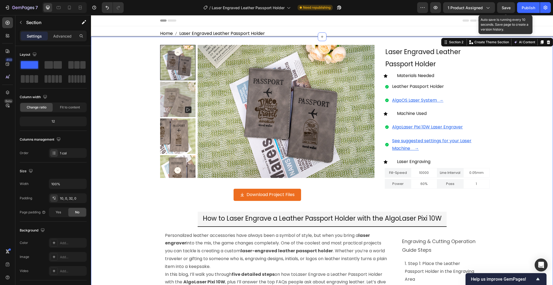
click at [503, 8] on span "Save" at bounding box center [506, 7] width 9 height 5
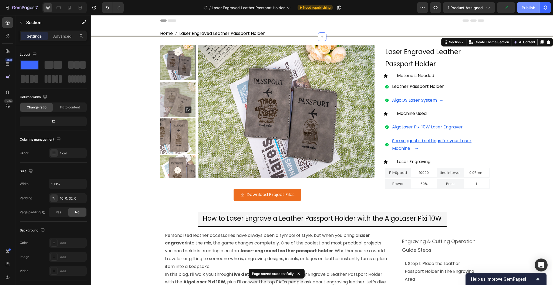
click at [525, 8] on div "Publish" at bounding box center [529, 8] width 14 height 6
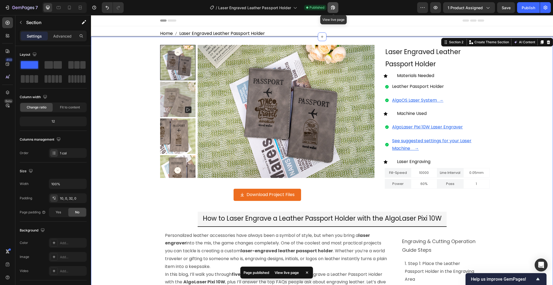
click at [331, 6] on icon "button" at bounding box center [332, 7] width 5 height 5
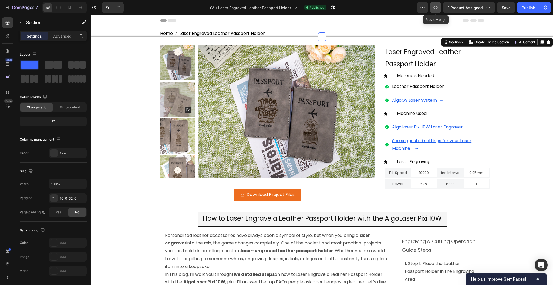
click at [436, 7] on icon "button" at bounding box center [436, 8] width 2 height 2
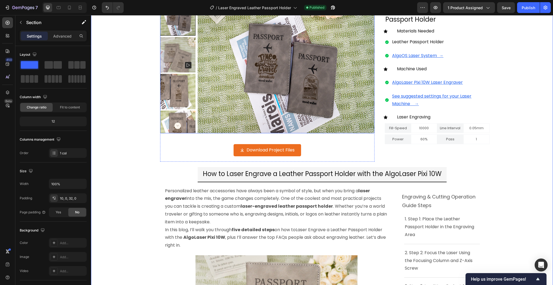
scroll to position [108, 0]
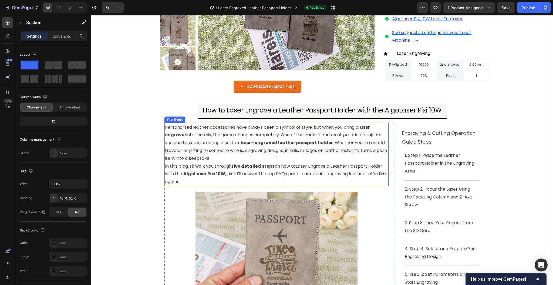
click at [330, 145] on p "Personalized leather accessories have always been a symbol of style, but when y…" at bounding box center [276, 142] width 223 height 39
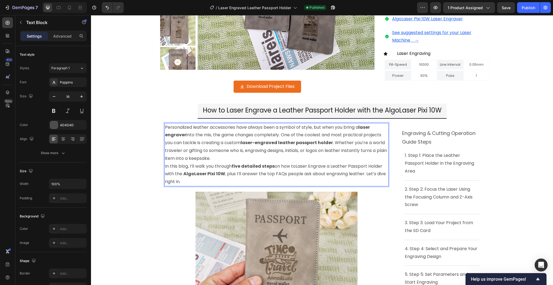
click at [330, 143] on p "Personalized leather accessories have always been a symbol of style, but when y…" at bounding box center [276, 142] width 223 height 39
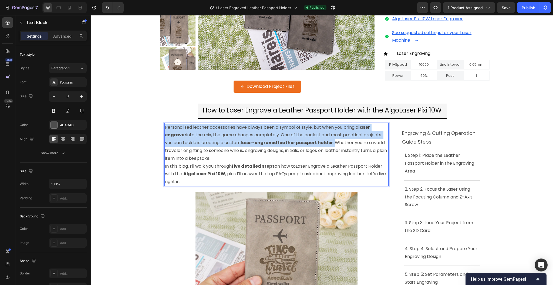
drag, startPoint x: 330, startPoint y: 143, endPoint x: 163, endPoint y: 128, distance: 167.8
click at [165, 128] on p "Personalized leather accessories have always been a symbol of style, but when y…" at bounding box center [276, 142] width 223 height 39
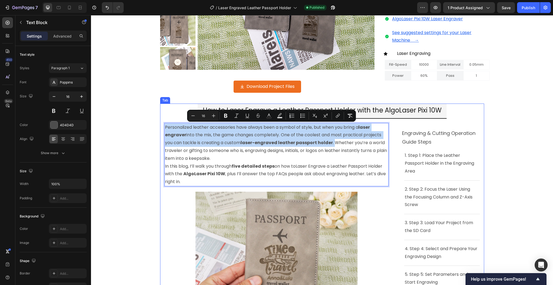
copy p "Personalized leather accessories have always been a symbol of style, but when y…"
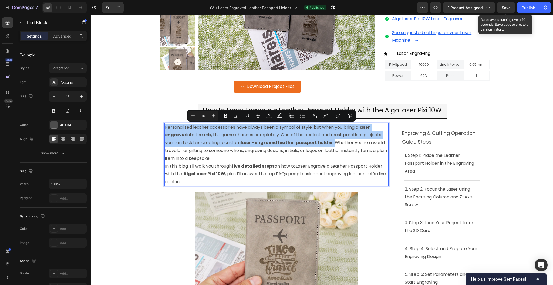
click at [506, 7] on span "Save" at bounding box center [506, 7] width 9 height 5
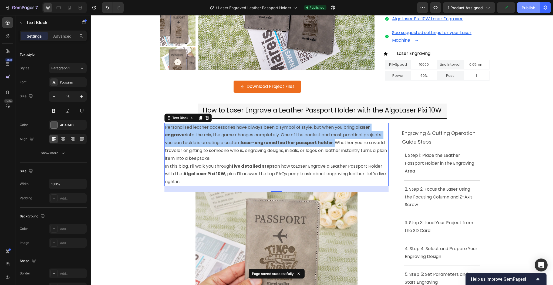
click at [526, 8] on div "Publish" at bounding box center [529, 8] width 14 height 6
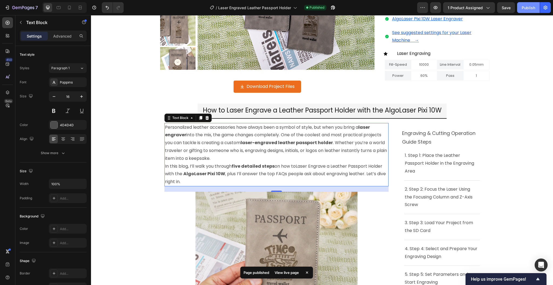
click at [524, 9] on div "Publish" at bounding box center [529, 8] width 14 height 6
click at [332, 7] on icon "button" at bounding box center [332, 7] width 5 height 5
